Goal: Task Accomplishment & Management: Manage account settings

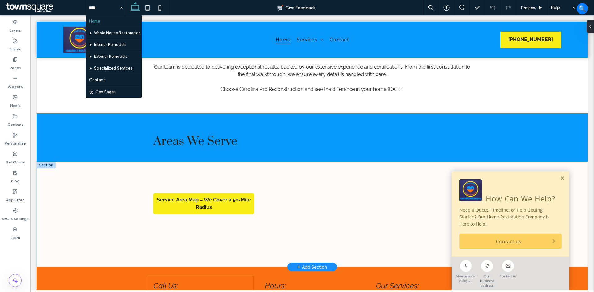
scroll to position [828, 0]
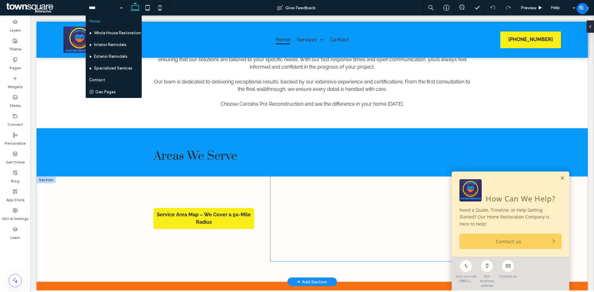
click at [317, 202] on div at bounding box center [370, 201] width 200 height 122
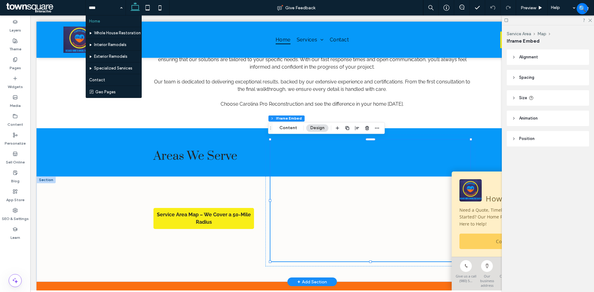
click at [337, 208] on div at bounding box center [370, 201] width 200 height 122
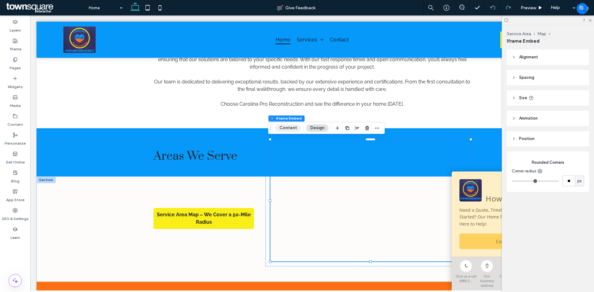
click at [291, 131] on button "Content" at bounding box center [288, 127] width 26 height 7
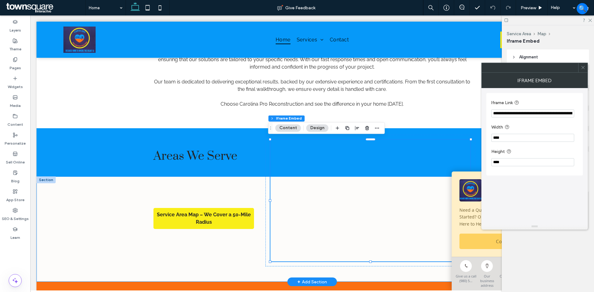
click at [97, 191] on div "Service Area Map – We Cover a 50-Mile Radius" at bounding box center [311, 229] width 551 height 105
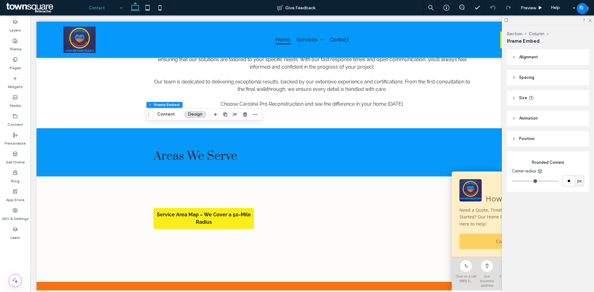
click at [166, 110] on div "Section Column Iframe Embed Content Design" at bounding box center [204, 115] width 117 height 12
click at [166, 113] on button "Content" at bounding box center [166, 114] width 26 height 7
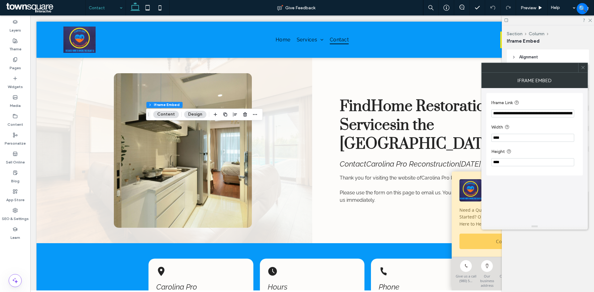
scroll to position [217, 0]
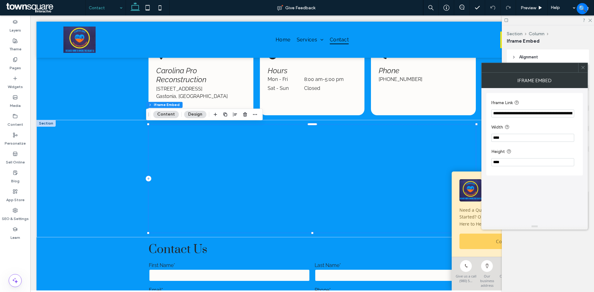
click at [546, 111] on input "**********" at bounding box center [532, 113] width 83 height 8
click at [238, 199] on div at bounding box center [311, 179] width 327 height 108
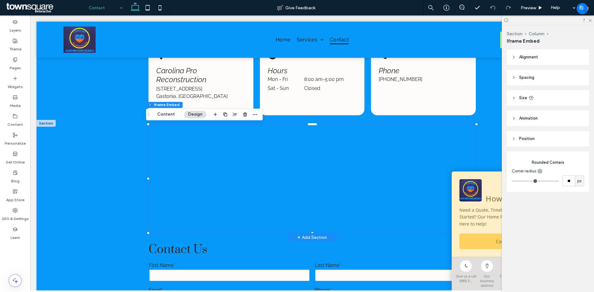
click at [93, 179] on div at bounding box center [311, 179] width 551 height 118
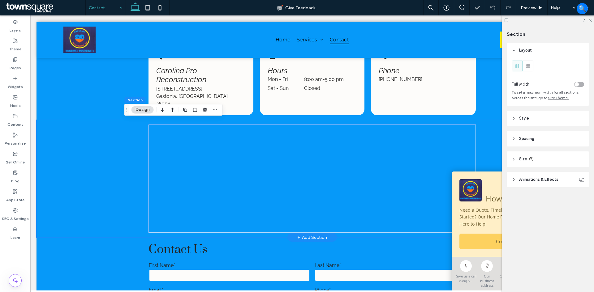
click at [238, 188] on div at bounding box center [311, 179] width 327 height 108
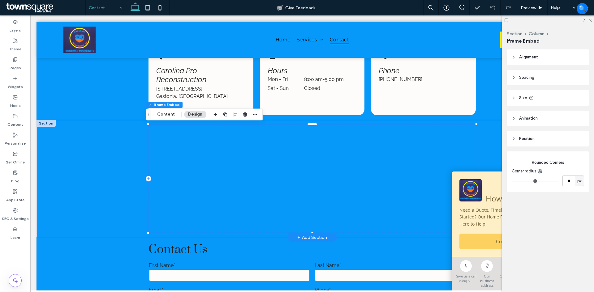
click at [226, 182] on div at bounding box center [311, 179] width 327 height 108
click at [159, 115] on button "Content" at bounding box center [166, 114] width 26 height 7
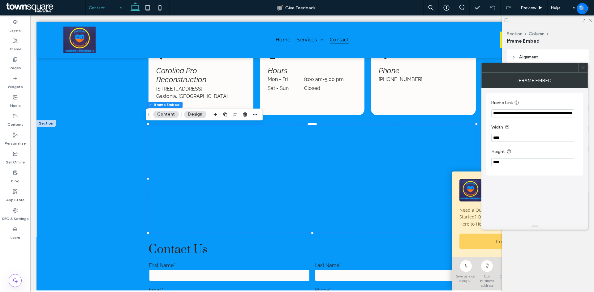
click at [536, 115] on input "**********" at bounding box center [532, 113] width 83 height 8
paste input "Iframe Link"
type input "**********"
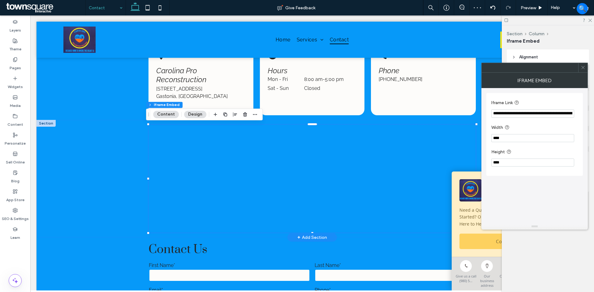
click at [114, 162] on div at bounding box center [311, 179] width 551 height 118
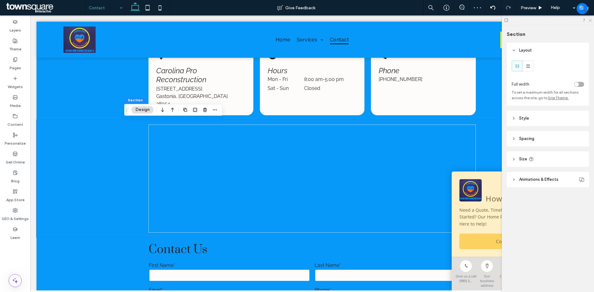
click at [590, 19] on icon at bounding box center [590, 20] width 4 height 4
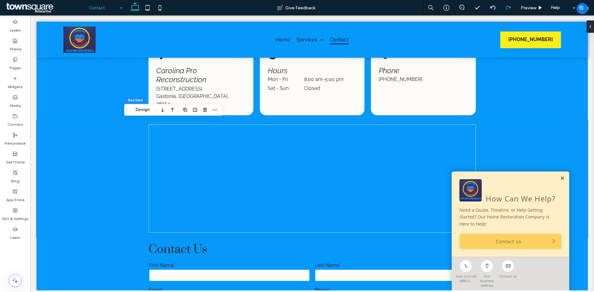
click at [560, 181] on link at bounding box center [562, 178] width 5 height 5
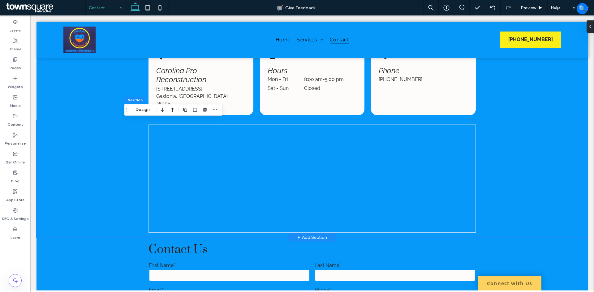
click at [127, 155] on div at bounding box center [312, 179] width 371 height 118
click at [123, 148] on div at bounding box center [311, 179] width 551 height 118
click at [19, 212] on div "SEO & Settings" at bounding box center [15, 214] width 30 height 19
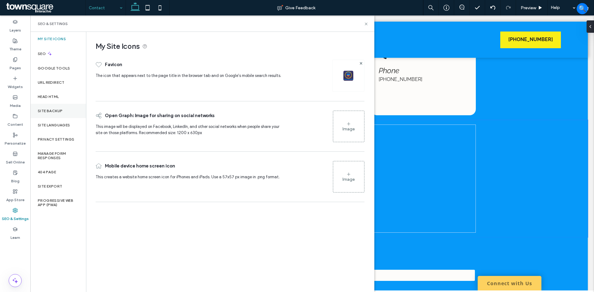
click at [61, 110] on label "Site Backup" at bounding box center [50, 111] width 25 height 4
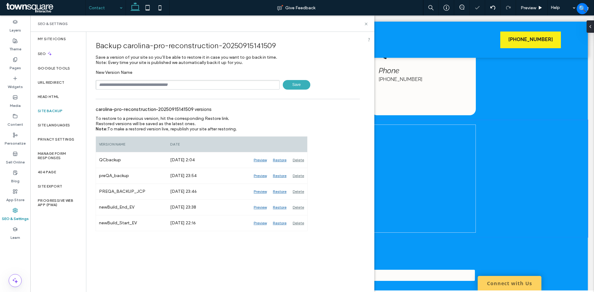
click at [147, 86] on input "text" at bounding box center [188, 85] width 184 height 10
type input "**********"
click at [288, 86] on span "Save" at bounding box center [297, 85] width 28 height 10
click at [366, 22] on icon at bounding box center [366, 24] width 5 height 5
